Goal: Information Seeking & Learning: Learn about a topic

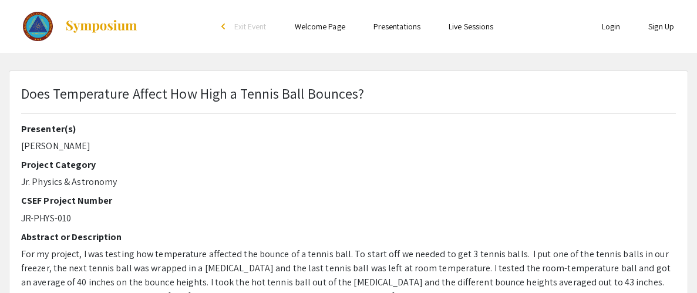
select select "custom"
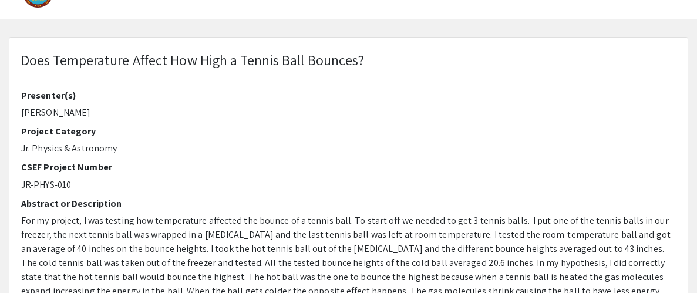
type input "0"
select select "custom"
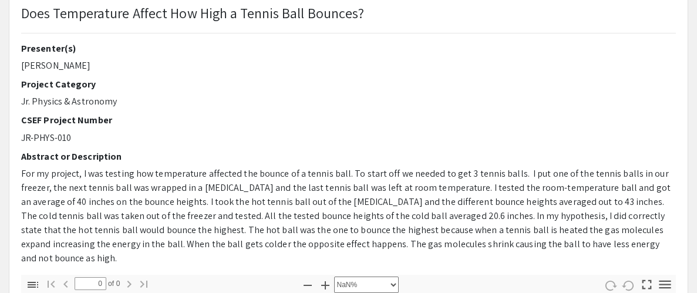
type input "1"
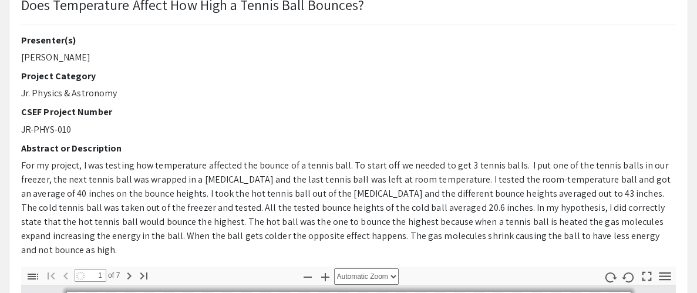
select select "auto"
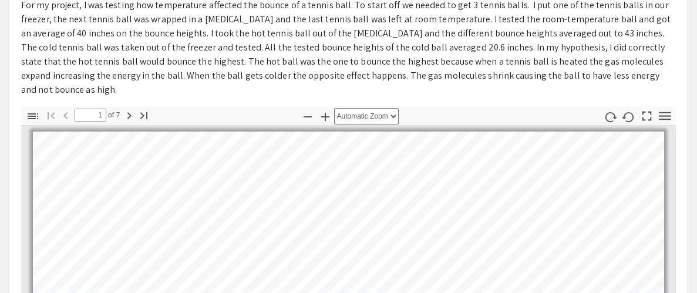
scroll to position [242, 0]
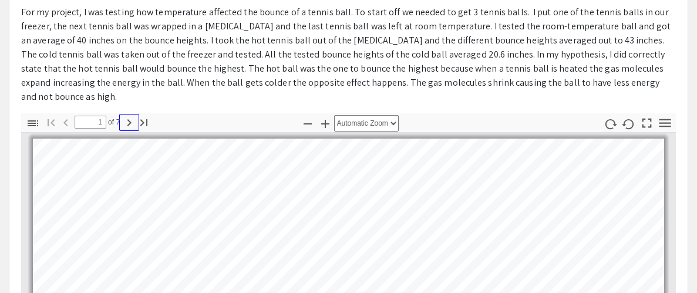
click at [127, 116] on icon "button" at bounding box center [129, 123] width 14 height 14
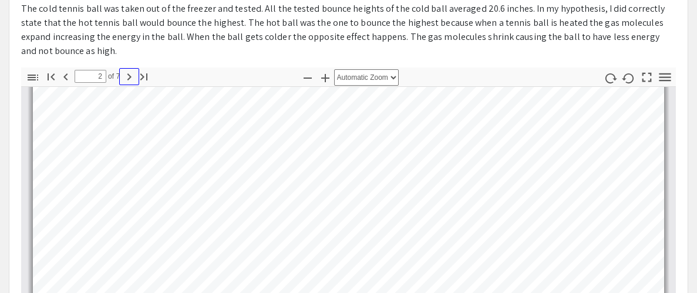
scroll to position [416, 0]
click at [130, 73] on icon "button" at bounding box center [129, 76] width 4 height 7
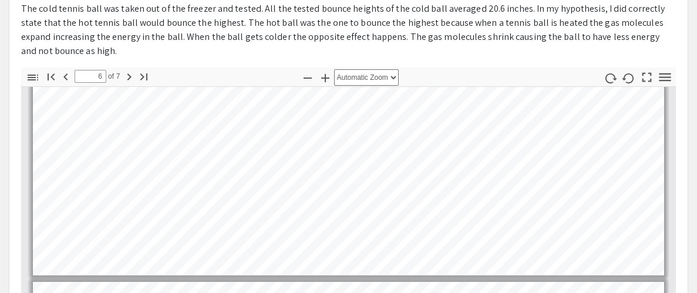
type input "7"
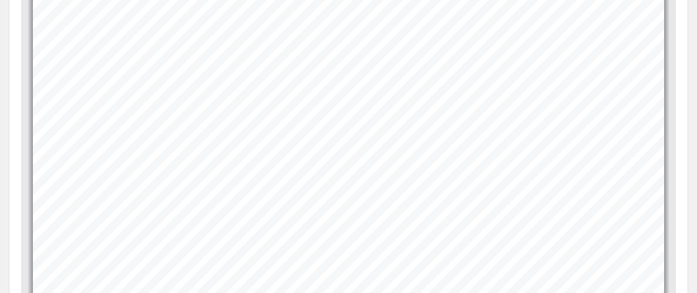
scroll to position [420, 0]
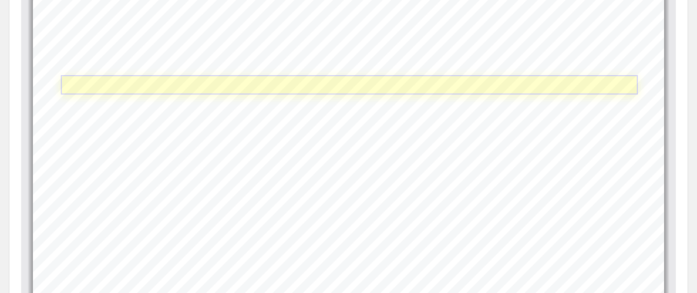
click at [386, 75] on link "Page 7" at bounding box center [349, 84] width 577 height 19
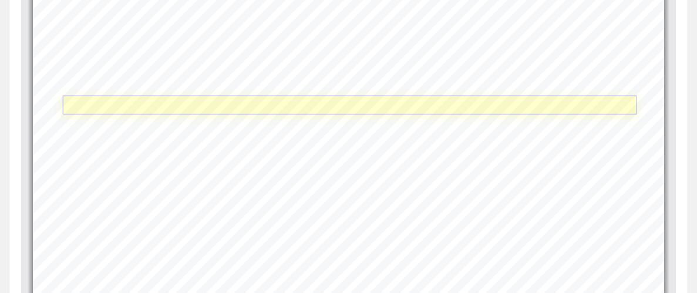
click at [168, 95] on link "Page 7" at bounding box center [349, 104] width 574 height 19
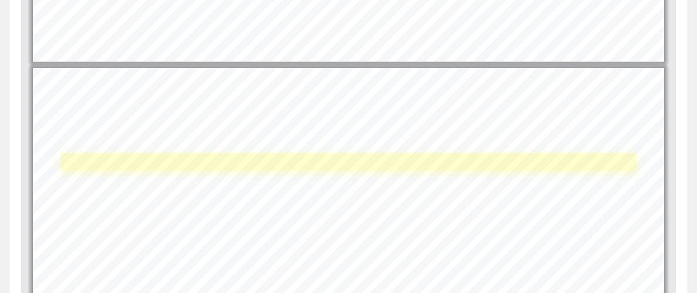
click at [277, 148] on div "Page 7" at bounding box center [349, 245] width 642 height 365
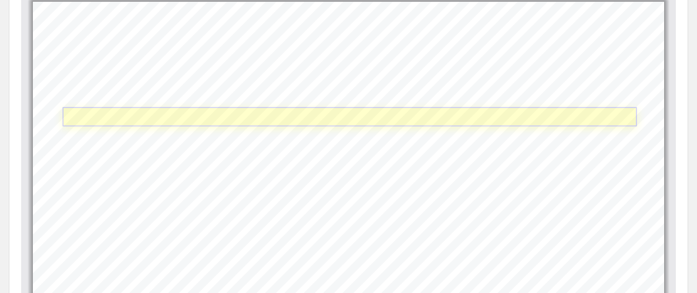
scroll to position [2137, 0]
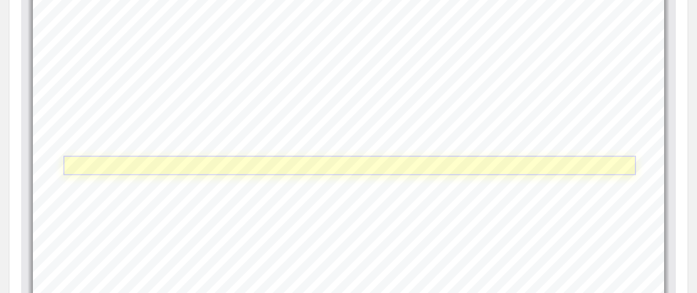
click at [288, 156] on link "Page 7" at bounding box center [349, 165] width 573 height 19
